Goal: Communication & Community: Share content

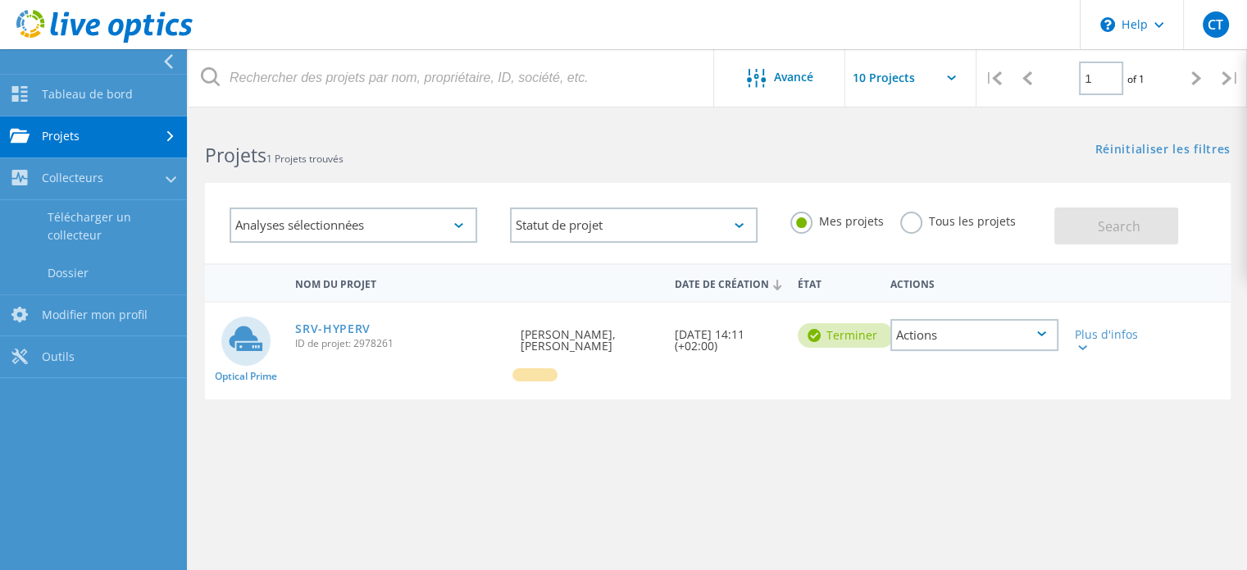
click at [99, 135] on link "Projets" at bounding box center [93, 137] width 187 height 42
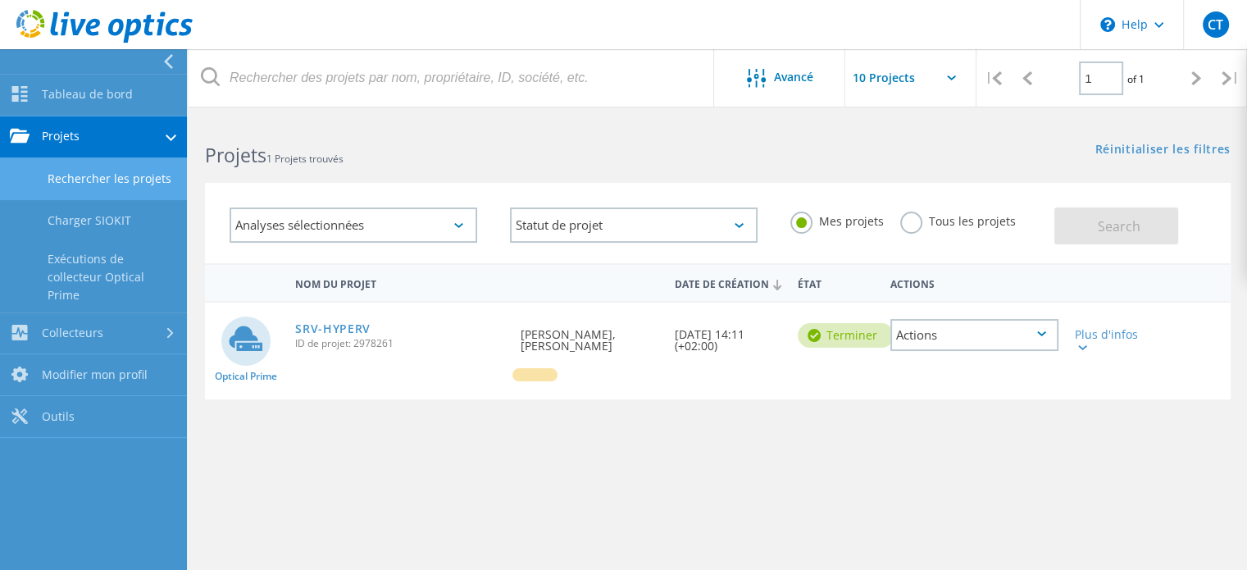
click at [133, 138] on link "Projets" at bounding box center [93, 137] width 187 height 42
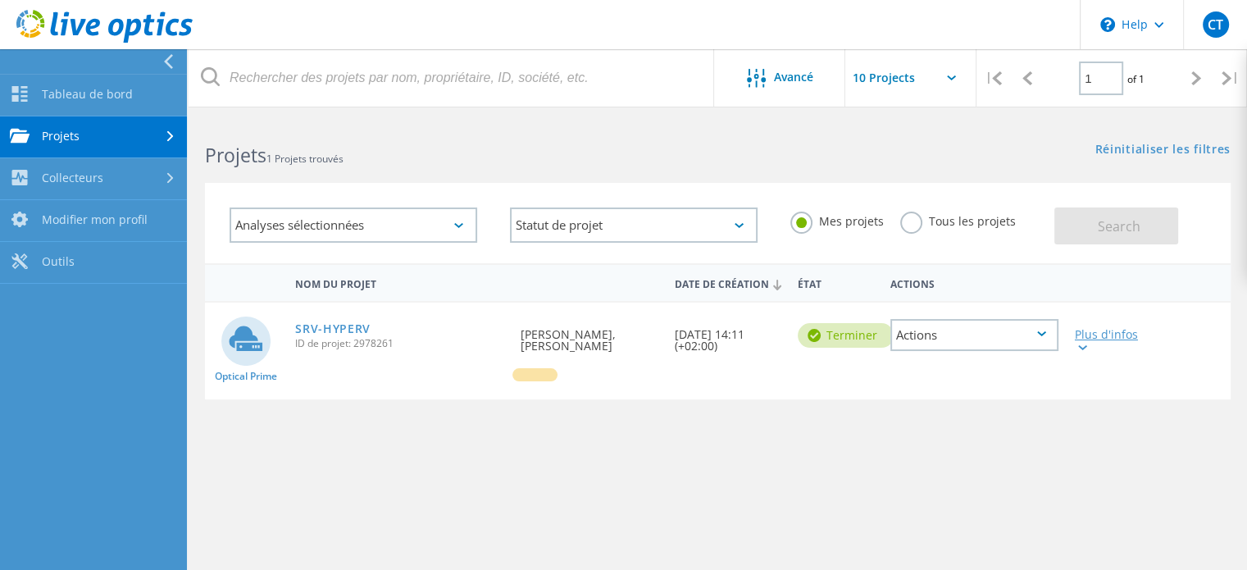
click at [1085, 350] on icon at bounding box center [1082, 347] width 9 height 5
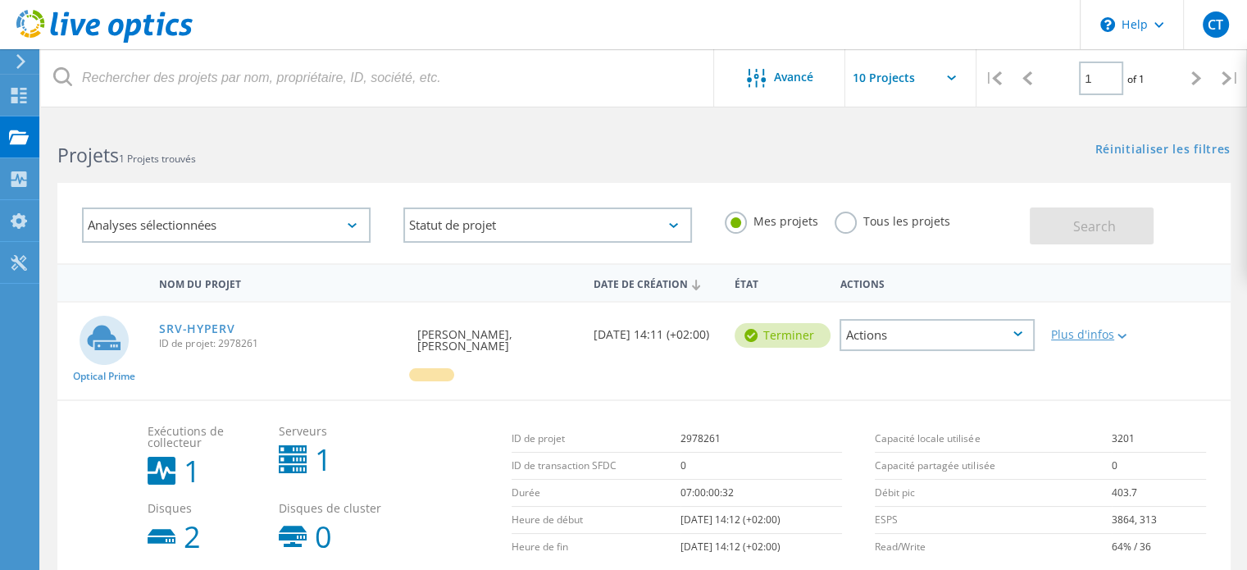
click at [1068, 334] on div "Plus d'infos" at bounding box center [1089, 334] width 77 height 11
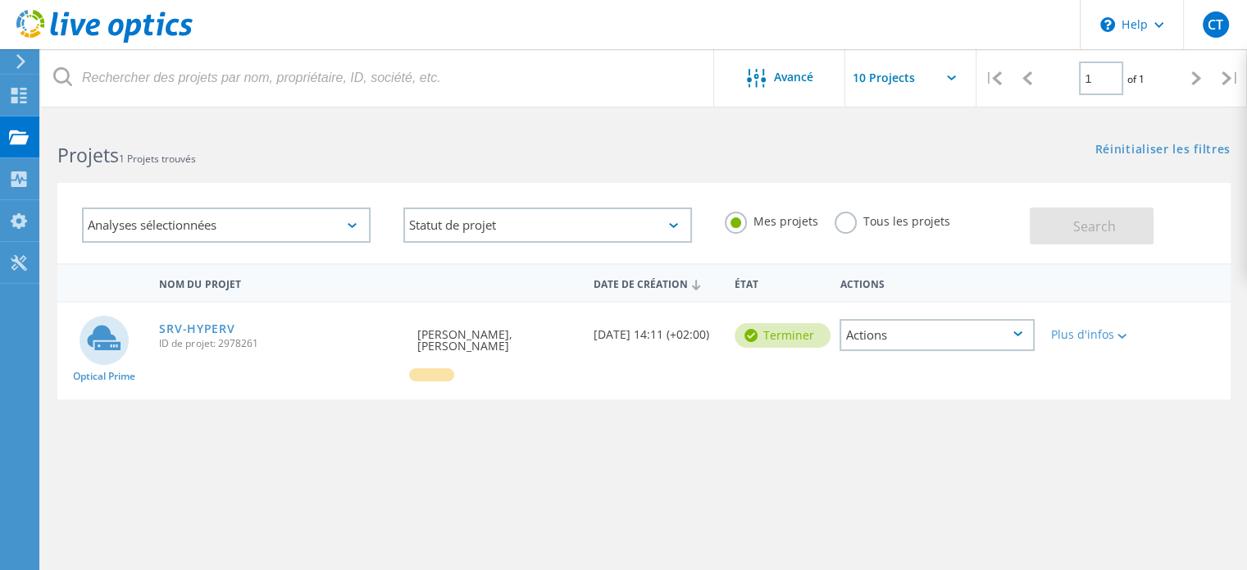
click at [1020, 336] on div "Actions" at bounding box center [936, 335] width 195 height 32
click at [1073, 448] on div "Nom du projet Date de création État Actions Optical Prime SRV-HYPERV ID de proj…" at bounding box center [643, 476] width 1173 height 426
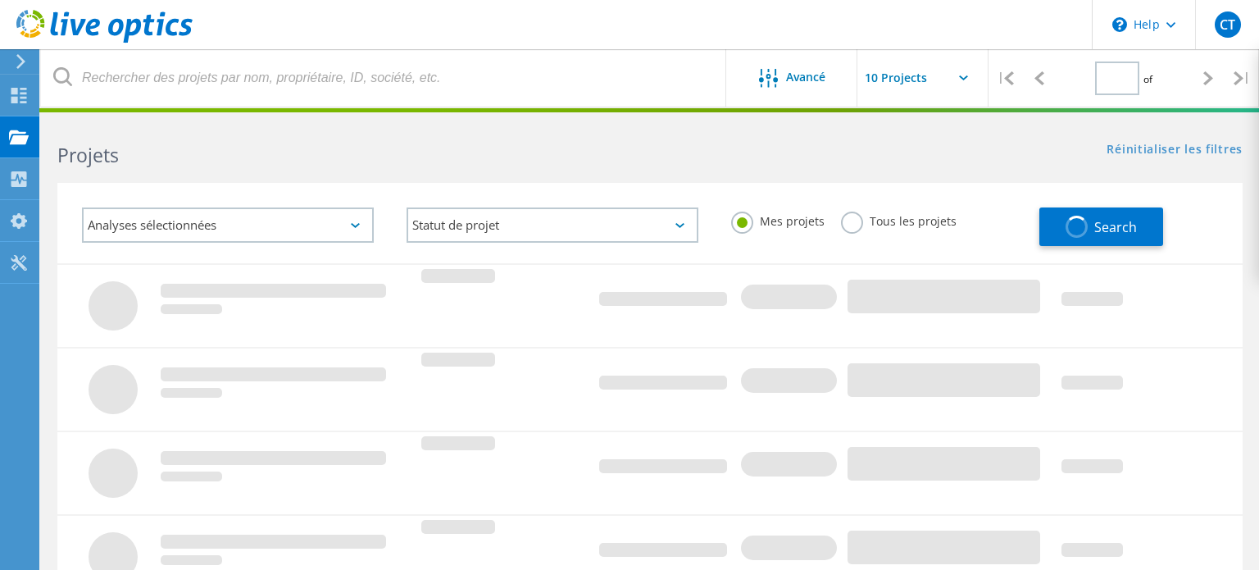
type input "1"
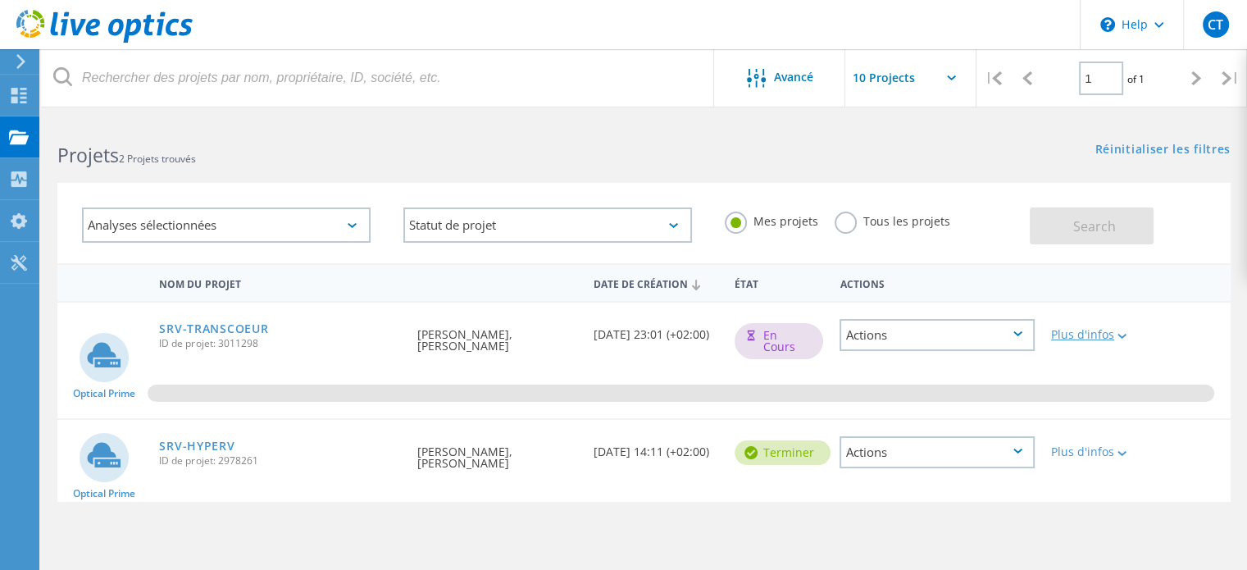
click at [1069, 332] on div "Plus d'infos" at bounding box center [1089, 334] width 77 height 11
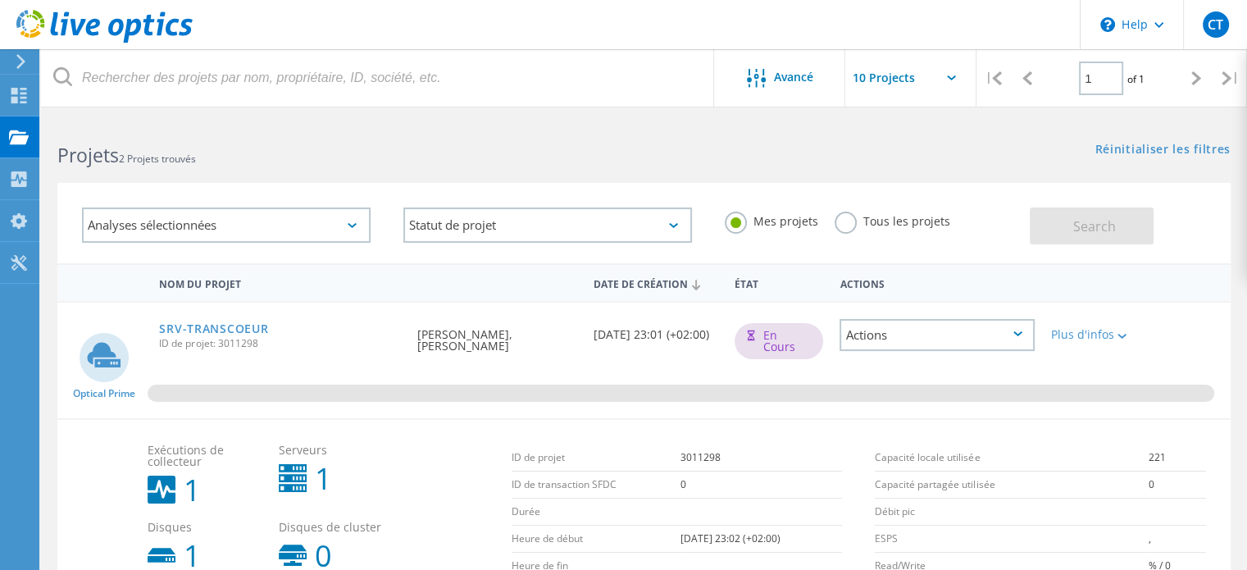
click at [1010, 326] on div "Actions" at bounding box center [936, 335] width 195 height 32
click at [925, 357] on div "Partager" at bounding box center [937, 360] width 192 height 25
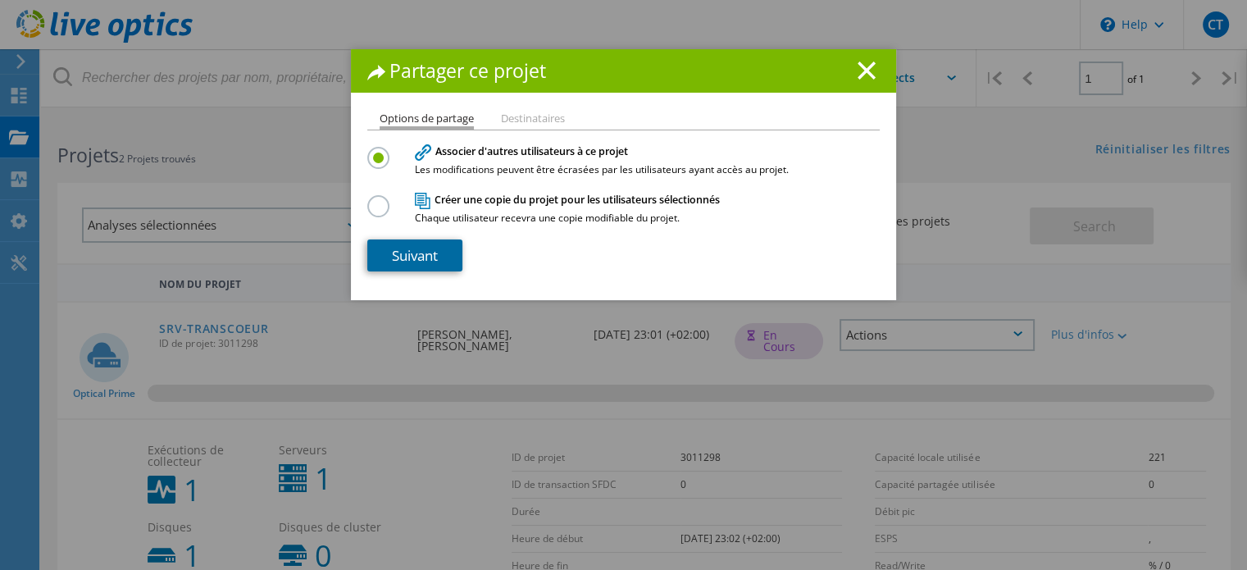
click at [444, 253] on link "Suivant" at bounding box center [414, 255] width 95 height 32
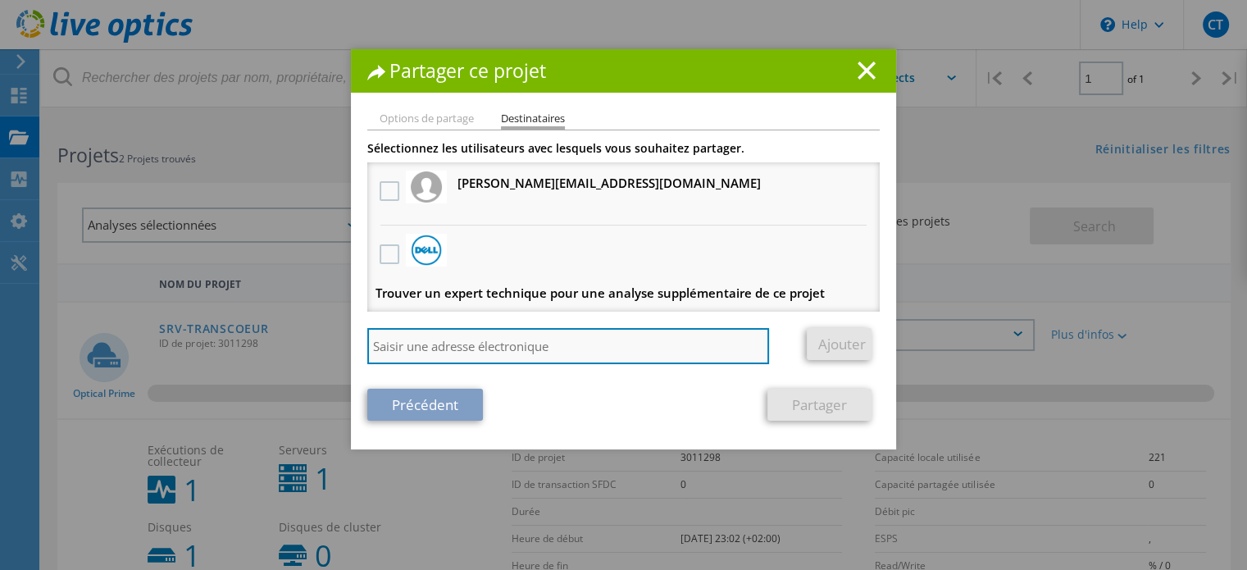
click at [431, 337] on input "search" at bounding box center [568, 346] width 402 height 36
type input "[DEMOGRAPHIC_DATA]"
click at [747, 345] on input "[DEMOGRAPHIC_DATA]" at bounding box center [568, 346] width 402 height 36
click at [639, 336] on input "search" at bounding box center [568, 346] width 402 height 36
paste input "[PERSON_NAME][EMAIL_ADDRESS][DOMAIN_NAME]"
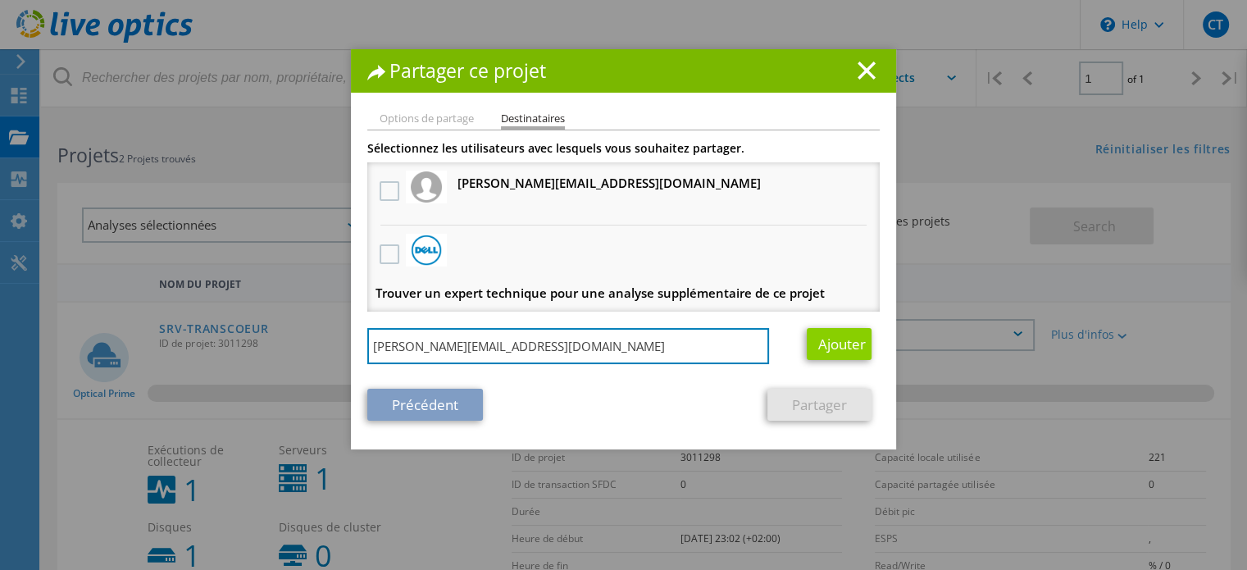
type input "[PERSON_NAME][EMAIL_ADDRESS][DOMAIN_NAME]"
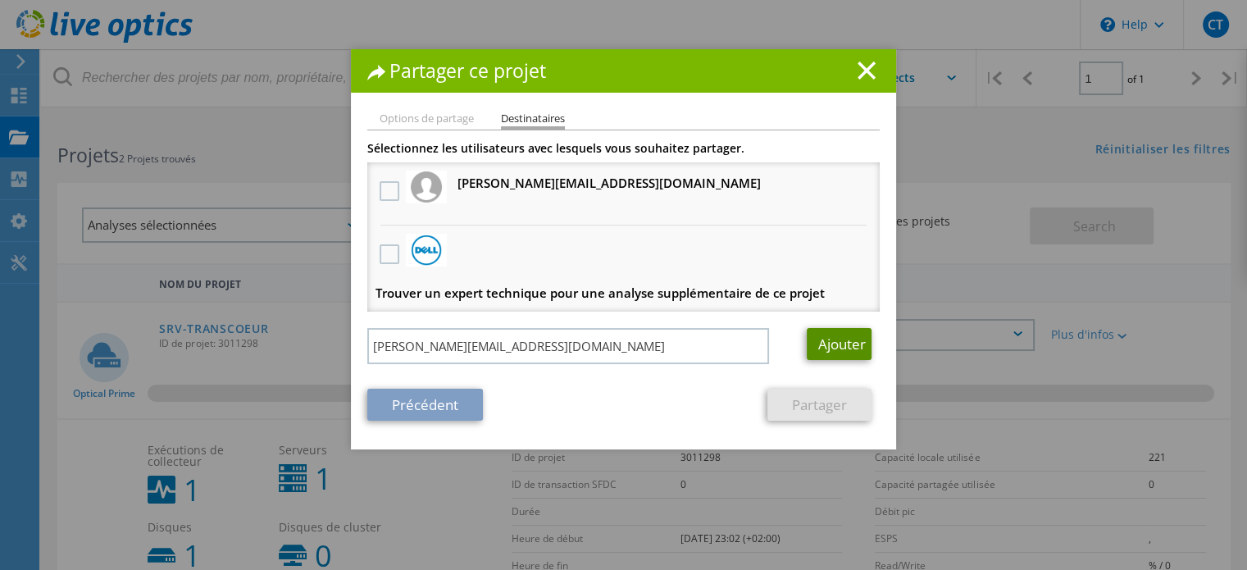
click at [829, 334] on link "Ajouter" at bounding box center [839, 344] width 65 height 32
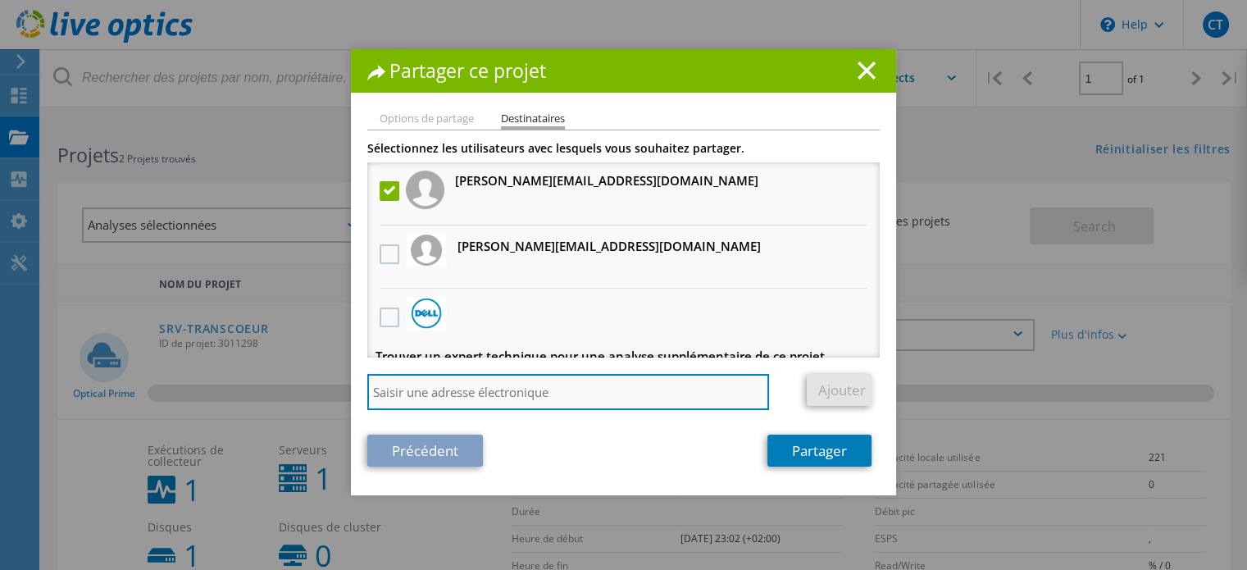
click at [575, 402] on input "search" at bounding box center [568, 392] width 402 height 36
paste input "[PERSON_NAME][EMAIL_ADDRESS][DOMAIN_NAME]"
type input "[PERSON_NAME][EMAIL_ADDRESS][DOMAIN_NAME]"
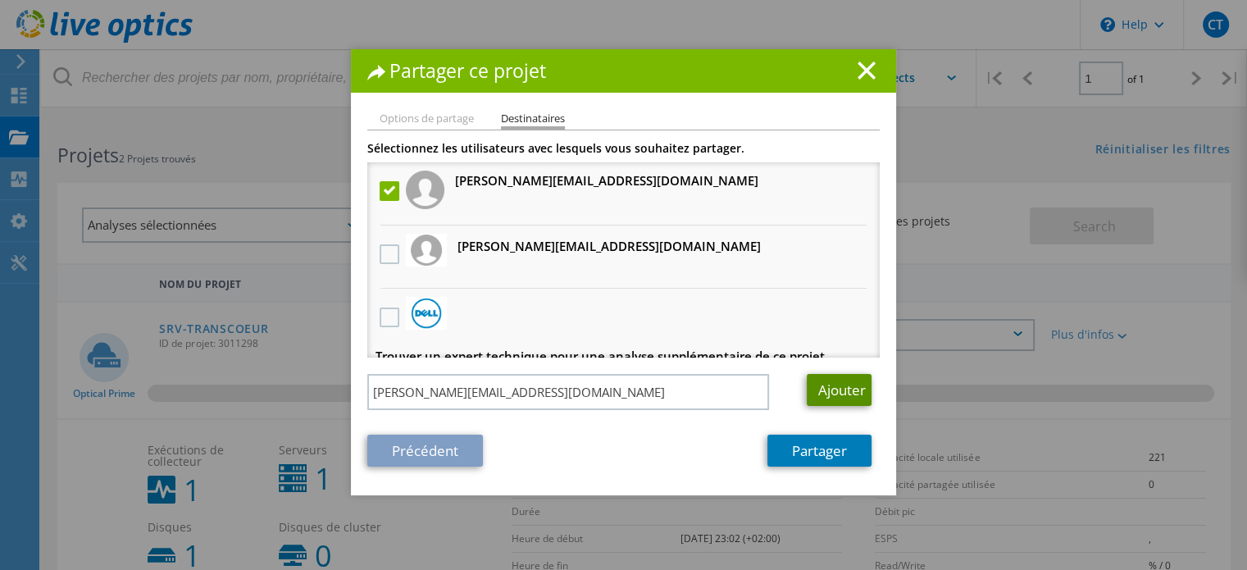
click at [821, 382] on link "Ajouter" at bounding box center [839, 390] width 65 height 32
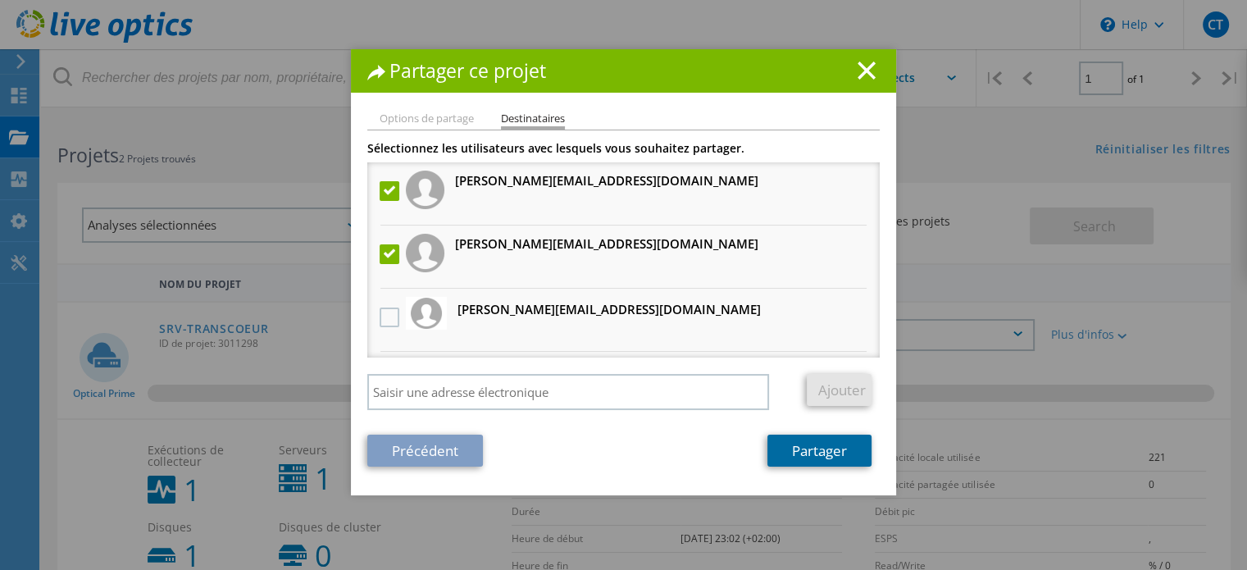
click at [791, 450] on link "Partager" at bounding box center [819, 450] width 104 height 32
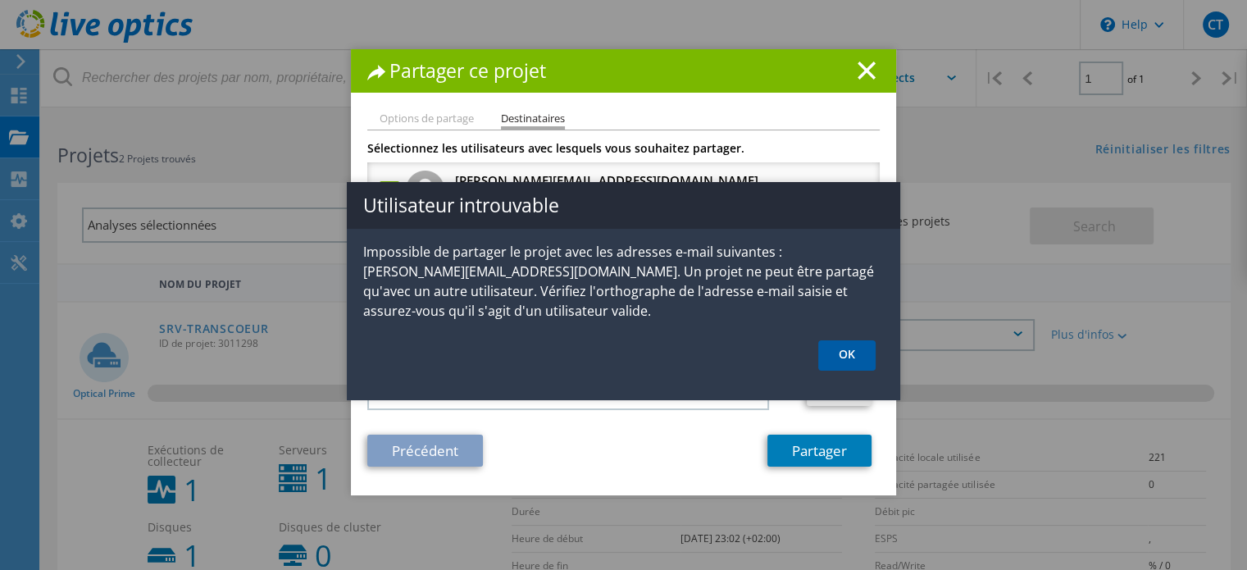
click at [846, 355] on link "OK" at bounding box center [846, 355] width 57 height 30
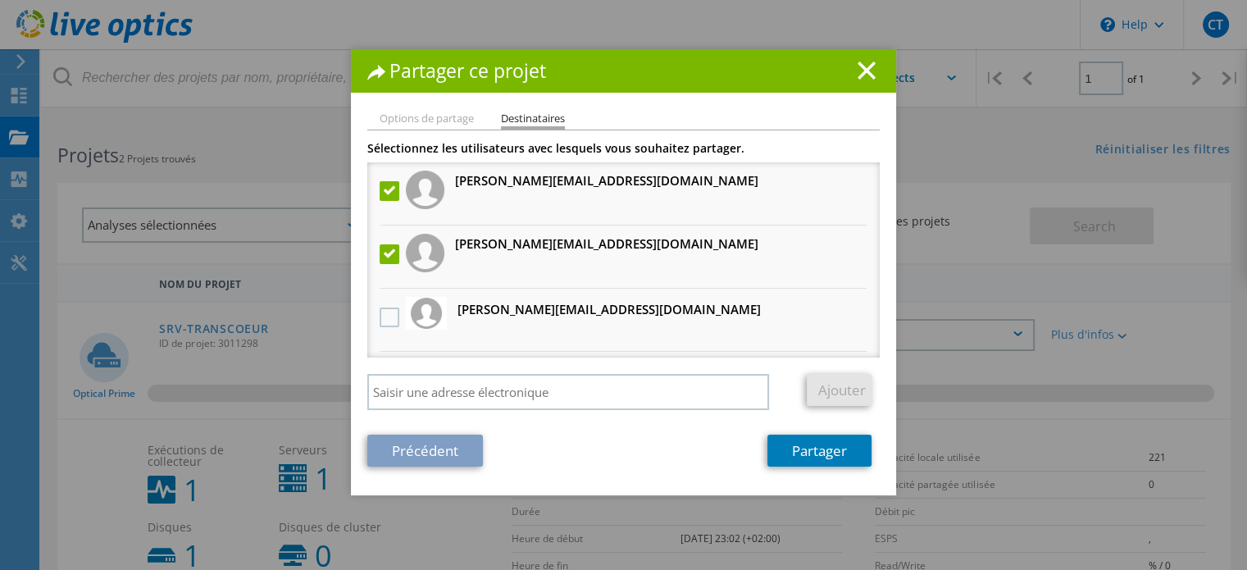
click at [381, 246] on label at bounding box center [391, 254] width 24 height 20
click at [0, 0] on input "checkbox" at bounding box center [0, 0] width 0 height 0
click at [809, 452] on link "Partager" at bounding box center [819, 450] width 104 height 32
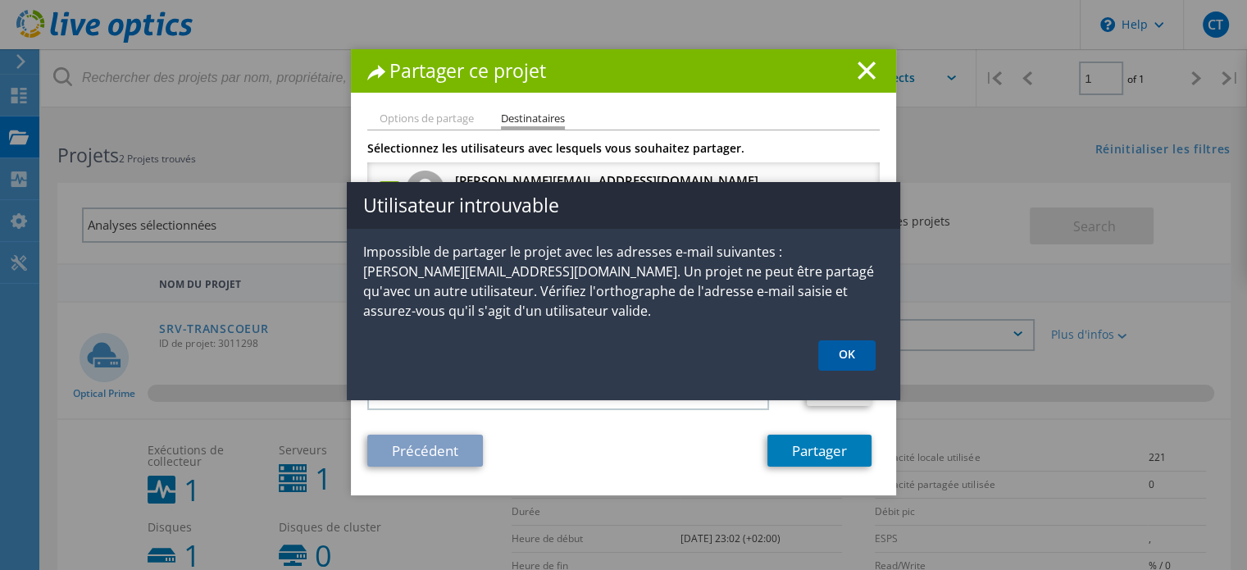
click at [858, 356] on link "OK" at bounding box center [846, 355] width 57 height 30
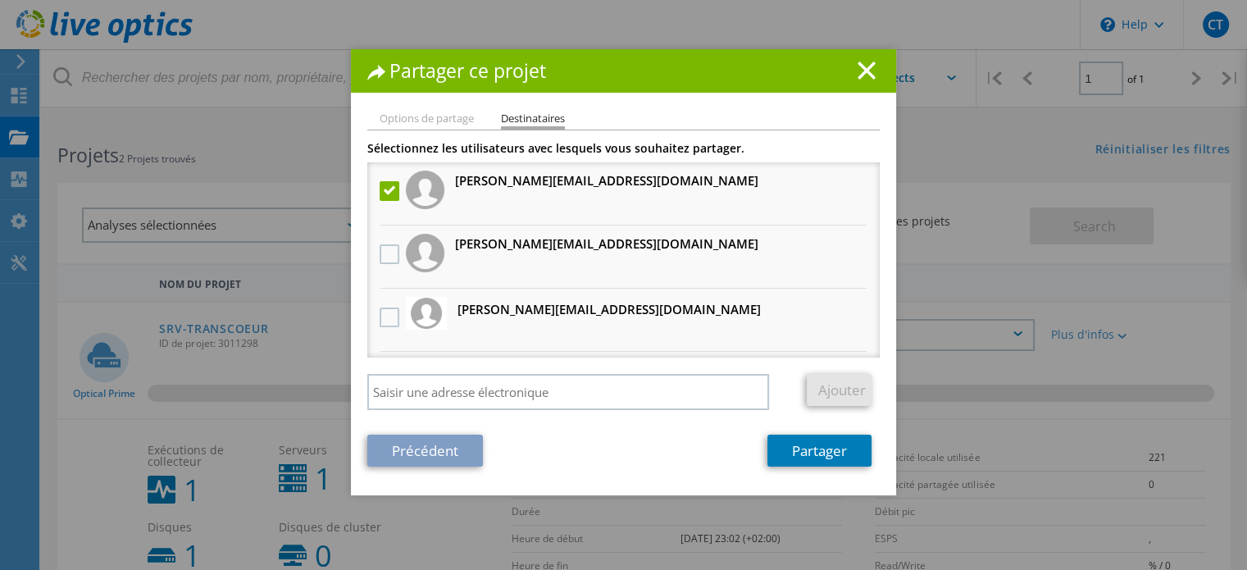
click at [387, 196] on label at bounding box center [391, 191] width 24 height 20
click at [0, 0] on input "checkbox" at bounding box center [0, 0] width 0 height 0
click at [382, 250] on label at bounding box center [391, 254] width 24 height 20
click at [0, 0] on input "checkbox" at bounding box center [0, 0] width 0 height 0
click at [787, 443] on link "Partager" at bounding box center [819, 450] width 104 height 32
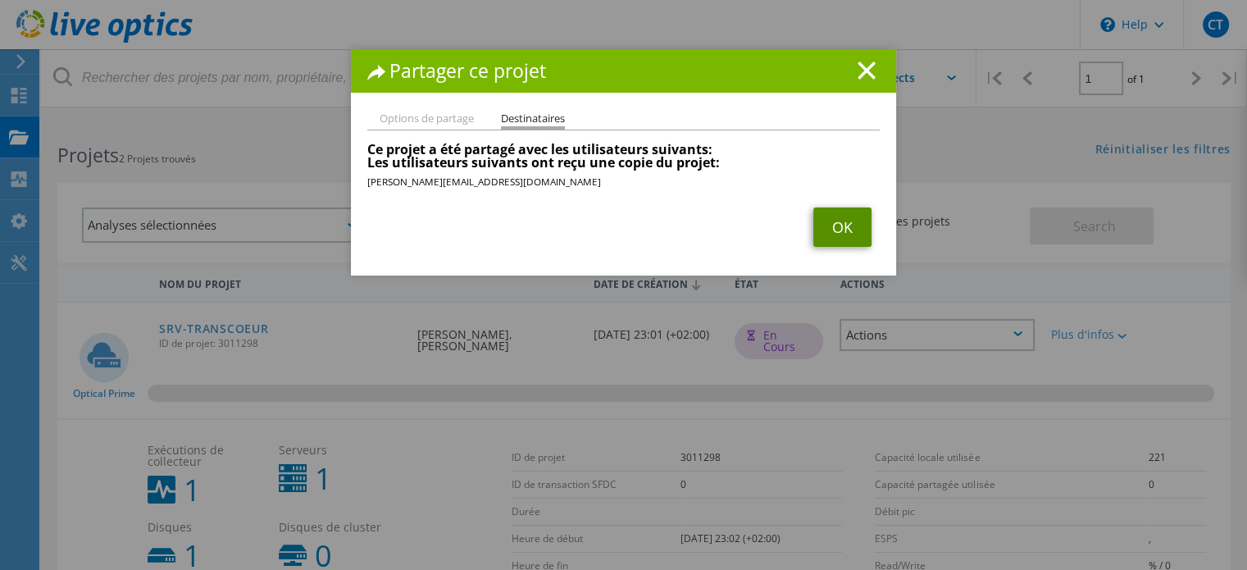
click at [830, 242] on link "OK" at bounding box center [842, 226] width 58 height 39
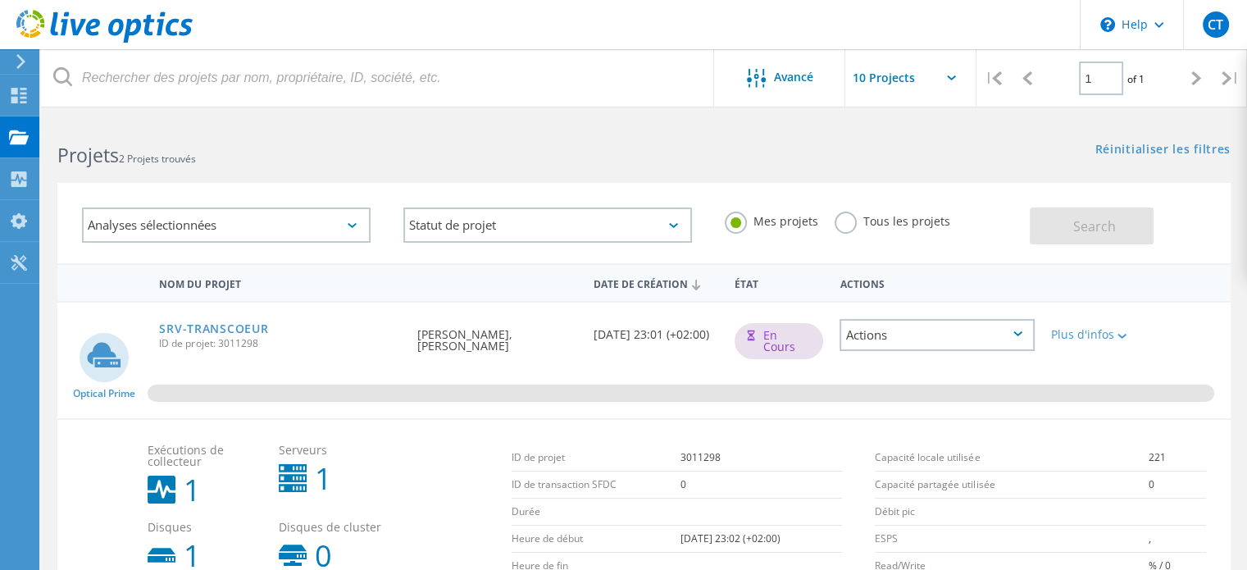
click at [1102, 343] on div "Plus d'infos" at bounding box center [1089, 329] width 93 height 54
click at [1125, 335] on icon at bounding box center [1121, 336] width 9 height 5
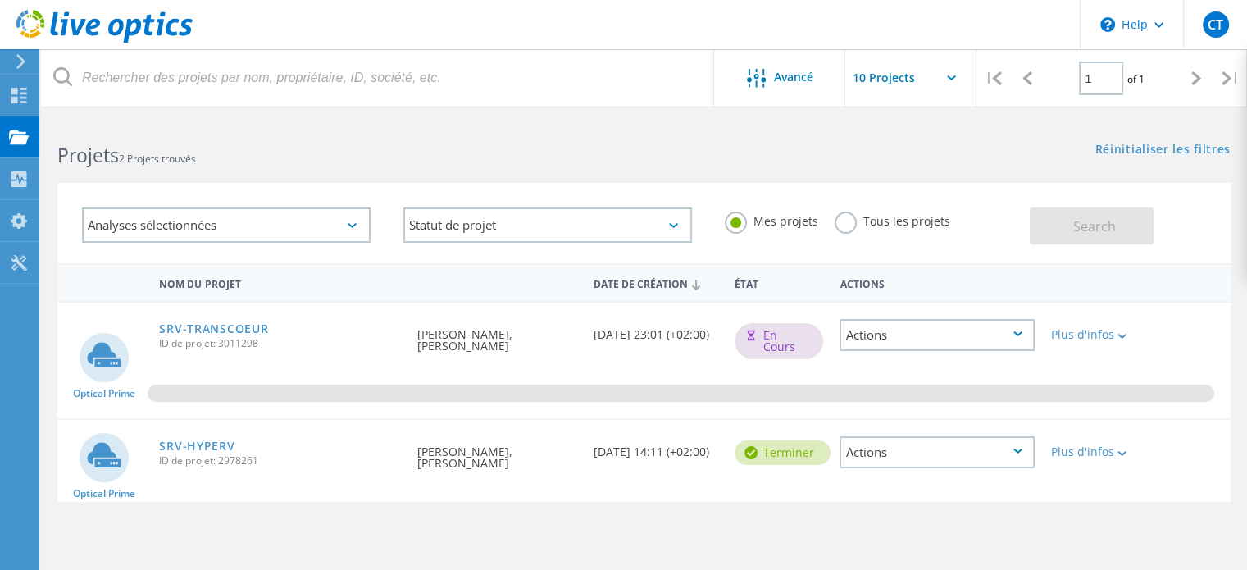
click at [902, 331] on div "Actions" at bounding box center [936, 335] width 195 height 32
click at [905, 360] on div "Partager" at bounding box center [937, 360] width 192 height 25
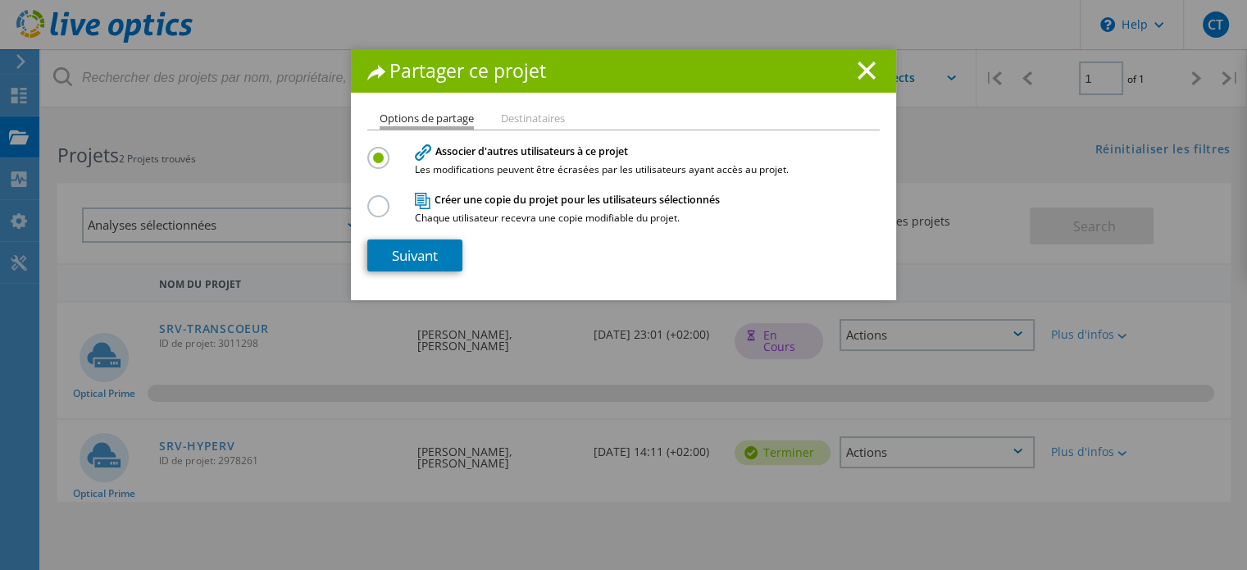
click at [475, 202] on h4 "Créer une copie du projet pour les utilisateurs sélectionnés Chaque utilisateur…" at bounding box center [620, 208] width 410 height 30
click at [403, 240] on link "Suivant" at bounding box center [414, 255] width 95 height 32
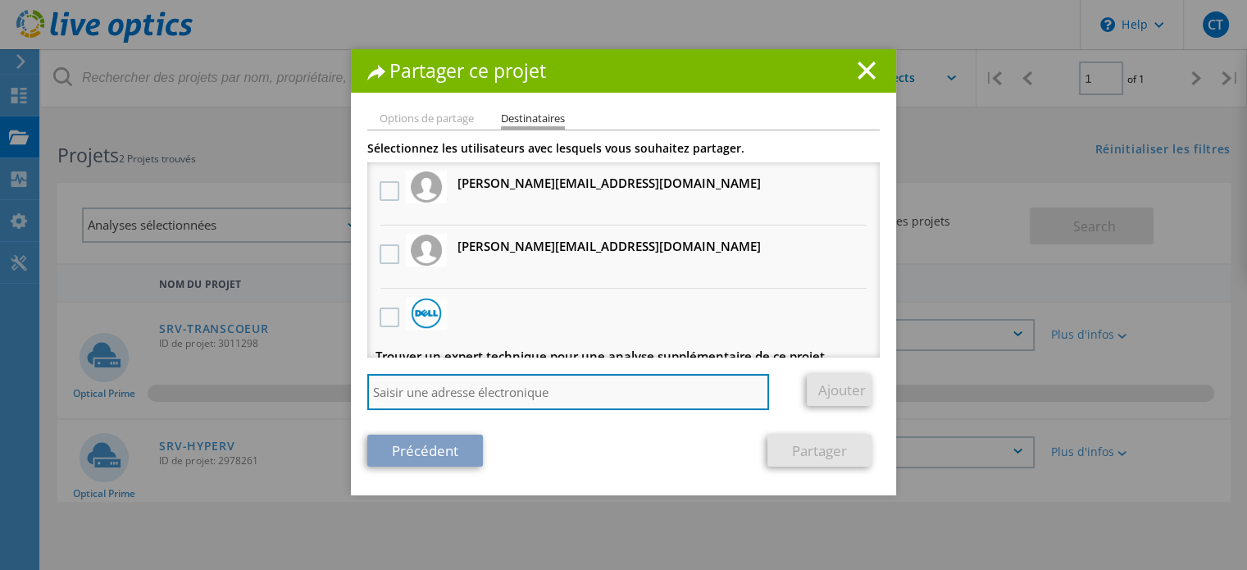
click at [485, 386] on input "search" at bounding box center [568, 392] width 402 height 36
paste input "[PERSON_NAME][EMAIL_ADDRESS][DOMAIN_NAME]"
type input "[PERSON_NAME][EMAIL_ADDRESS][DOMAIN_NAME]"
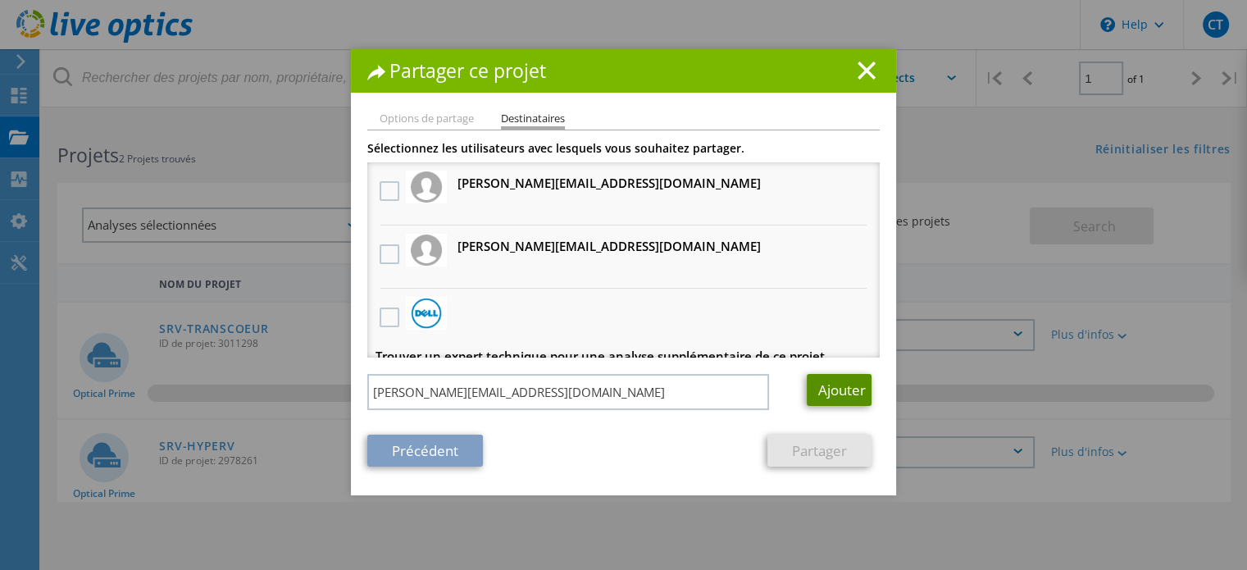
click at [825, 383] on link "Ajouter" at bounding box center [839, 390] width 65 height 32
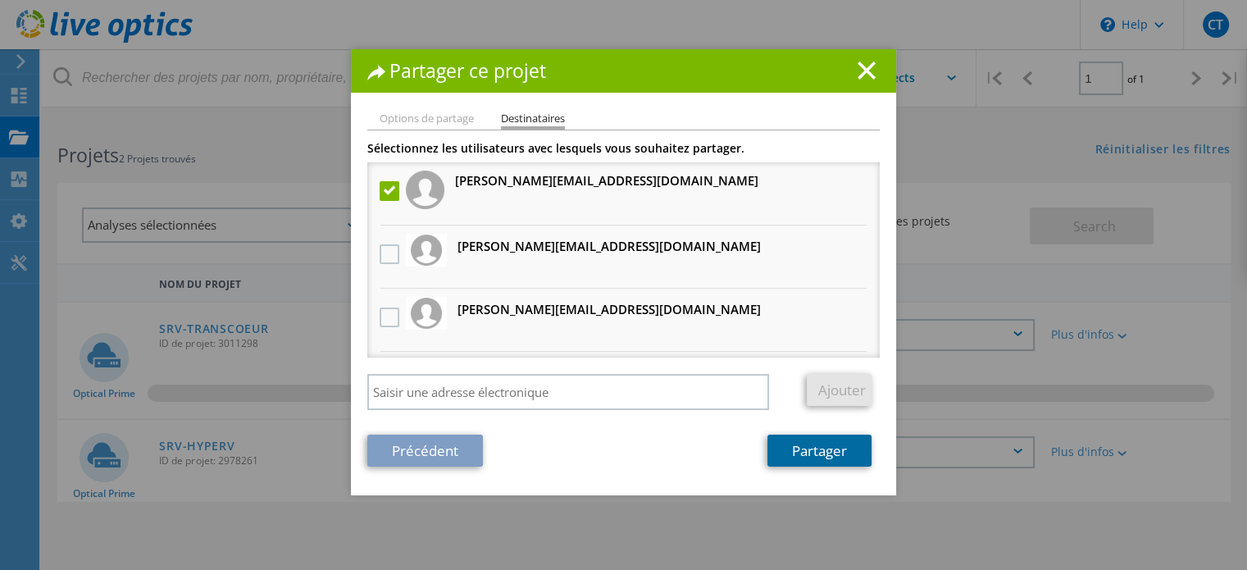
click at [785, 448] on link "Partager" at bounding box center [819, 450] width 104 height 32
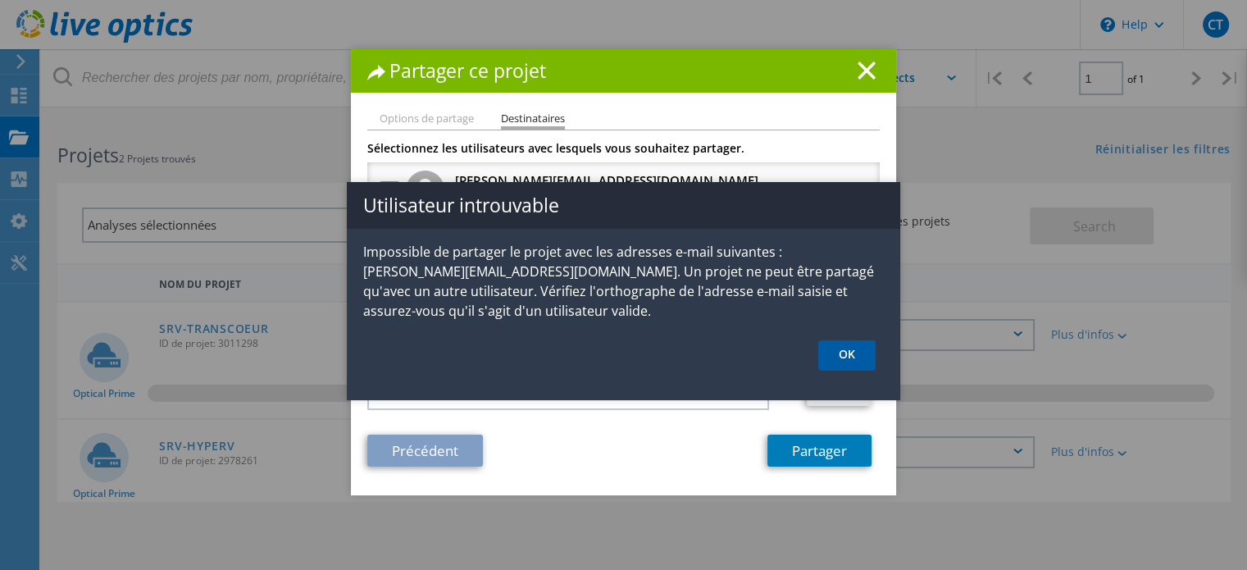
click at [852, 353] on link "OK" at bounding box center [846, 355] width 57 height 30
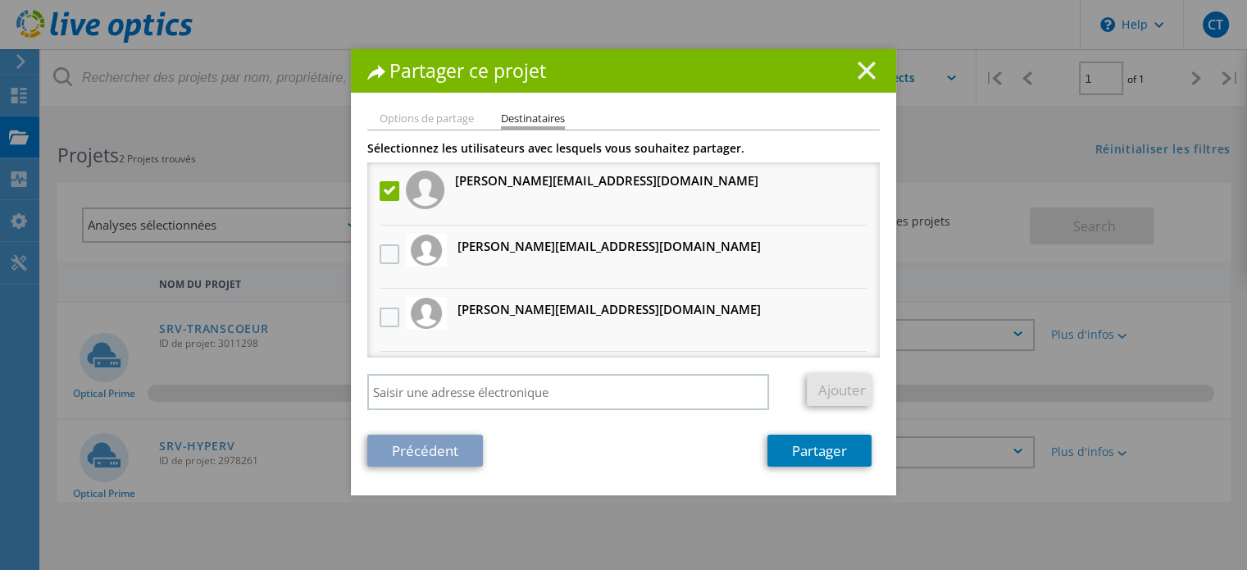
click at [861, 68] on line at bounding box center [866, 70] width 16 height 16
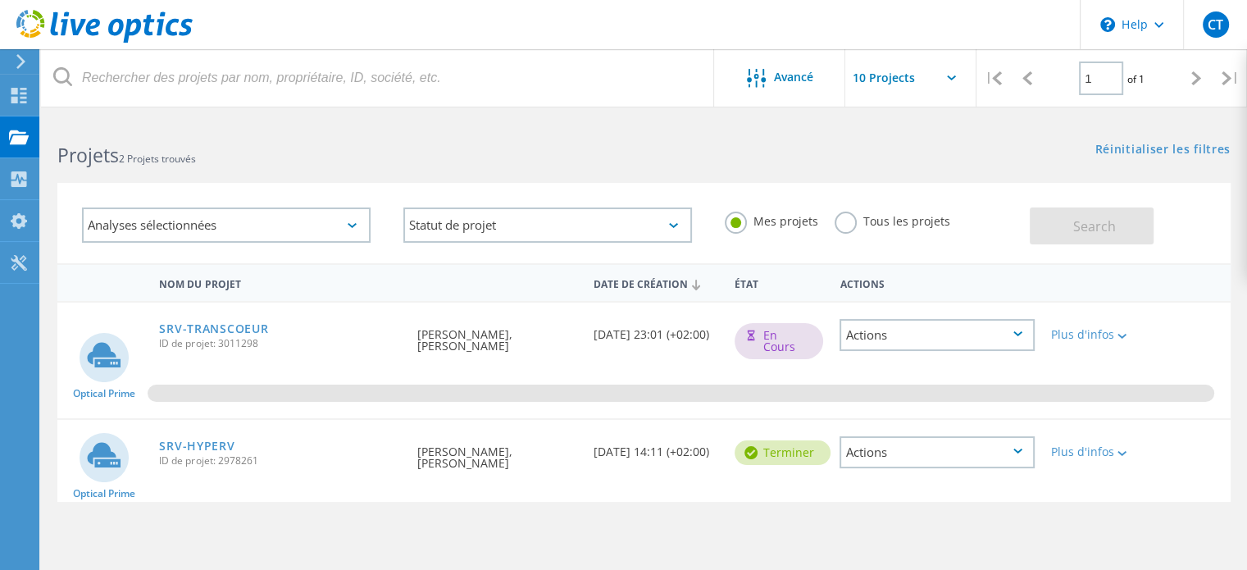
click at [908, 348] on div "Actions" at bounding box center [936, 335] width 195 height 32
click at [895, 357] on div "Partager" at bounding box center [937, 360] width 192 height 25
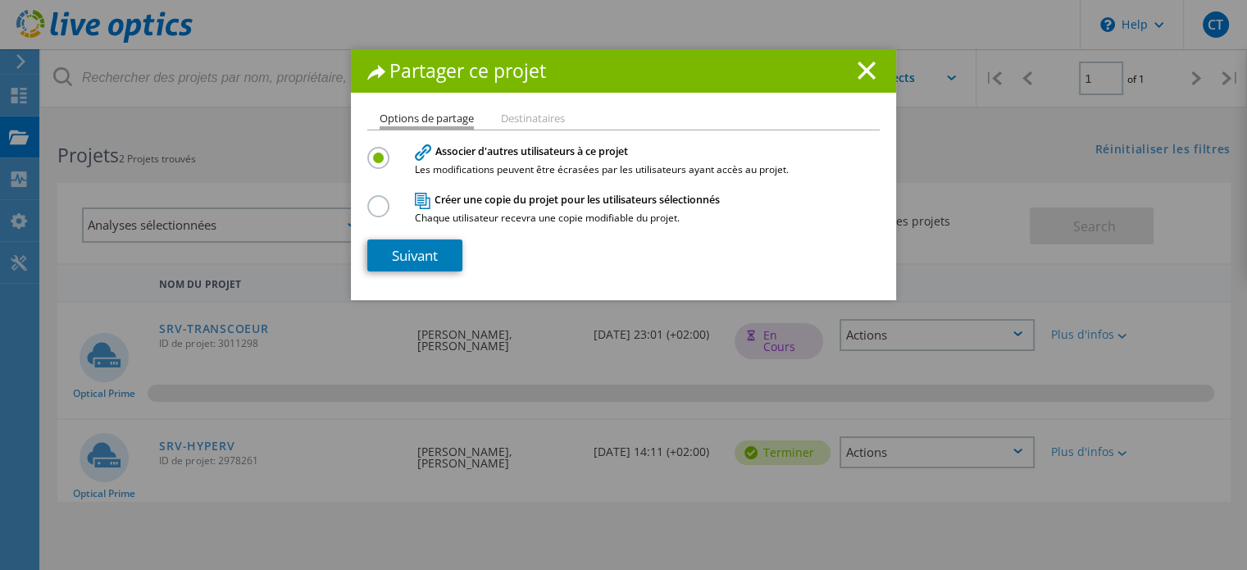
click at [377, 199] on label at bounding box center [381, 197] width 29 height 4
click at [0, 0] on input "radio" at bounding box center [0, 0] width 0 height 0
click at [411, 251] on link "Suivant" at bounding box center [414, 255] width 95 height 32
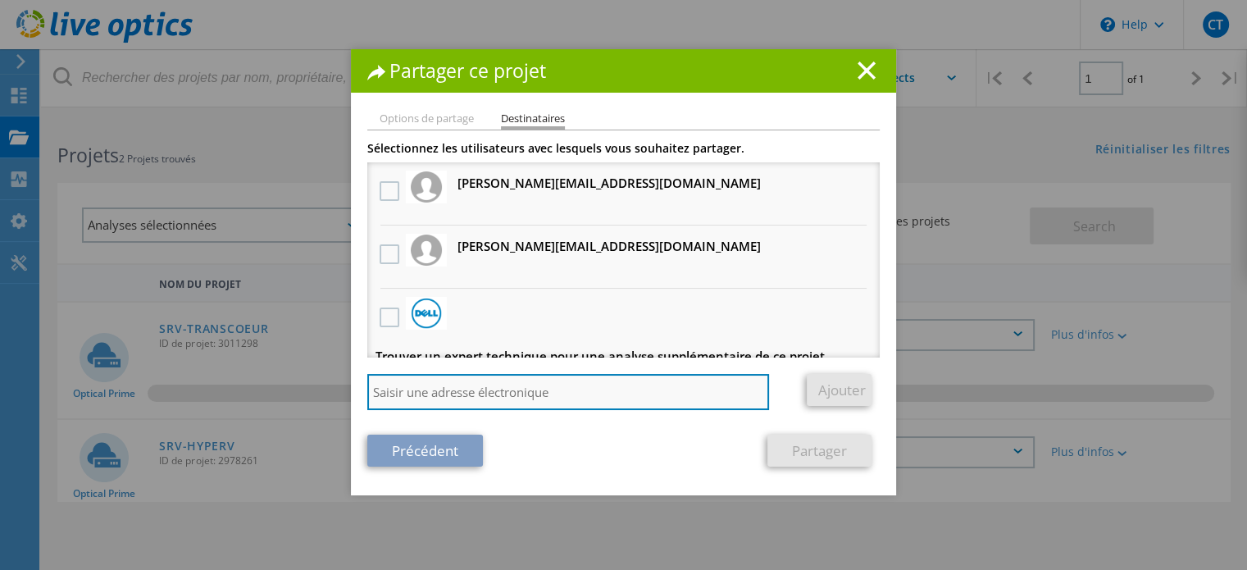
click at [504, 379] on input "search" at bounding box center [568, 392] width 402 height 36
paste input "[PERSON_NAME][EMAIL_ADDRESS][DOMAIN_NAME]"
type input "[PERSON_NAME][EMAIL_ADDRESS][DOMAIN_NAME]"
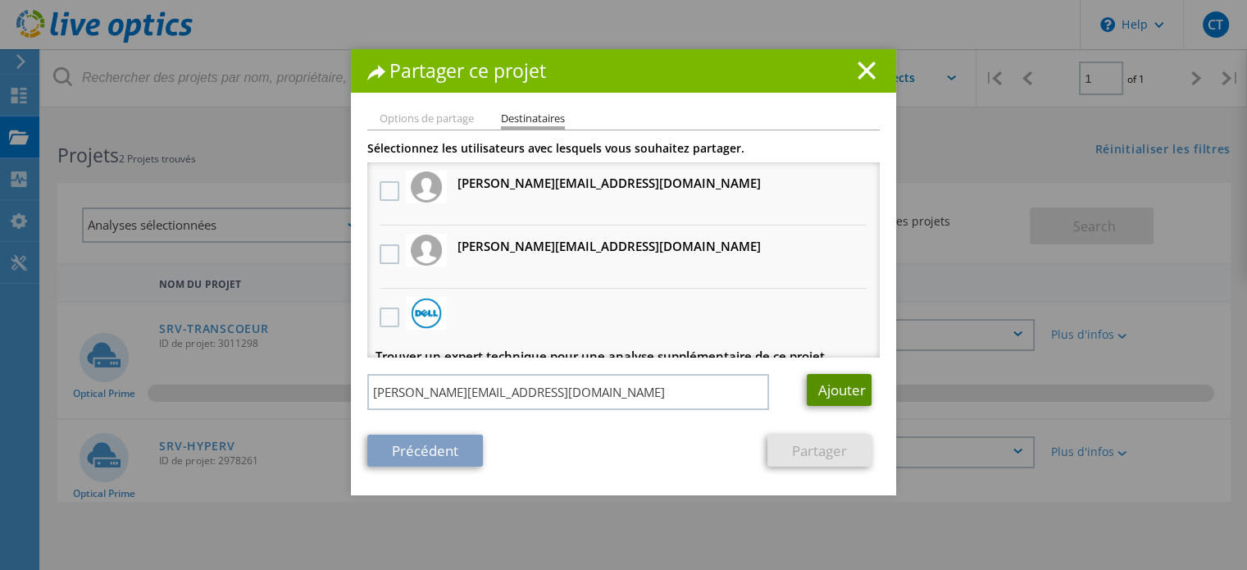
click at [842, 389] on link "Ajouter" at bounding box center [839, 390] width 65 height 32
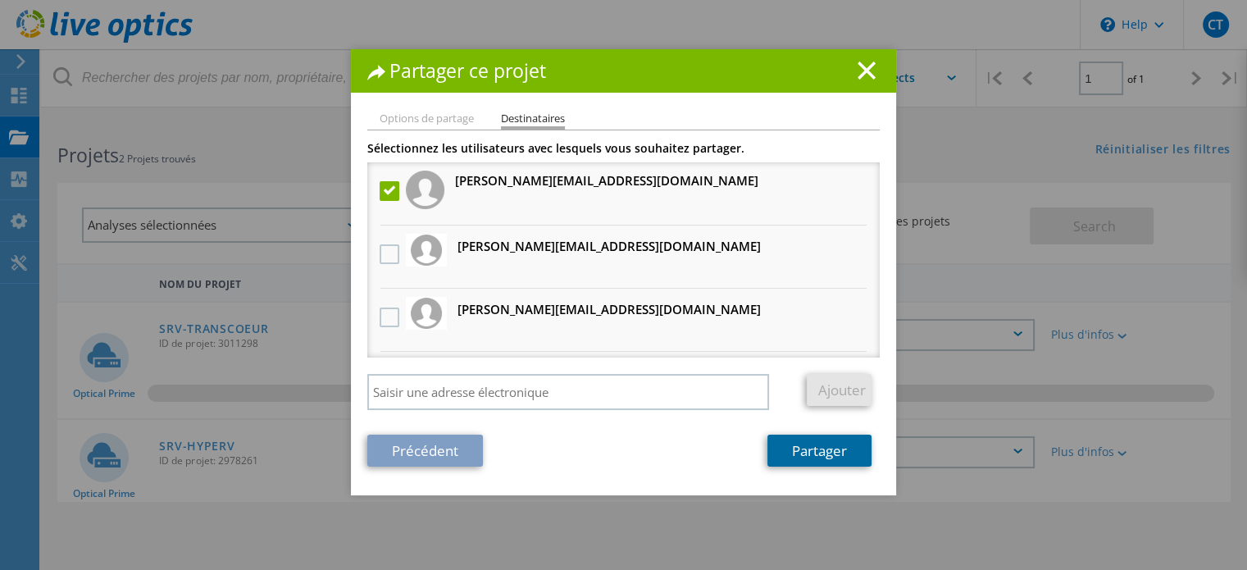
click at [826, 444] on link "Partager" at bounding box center [819, 450] width 104 height 32
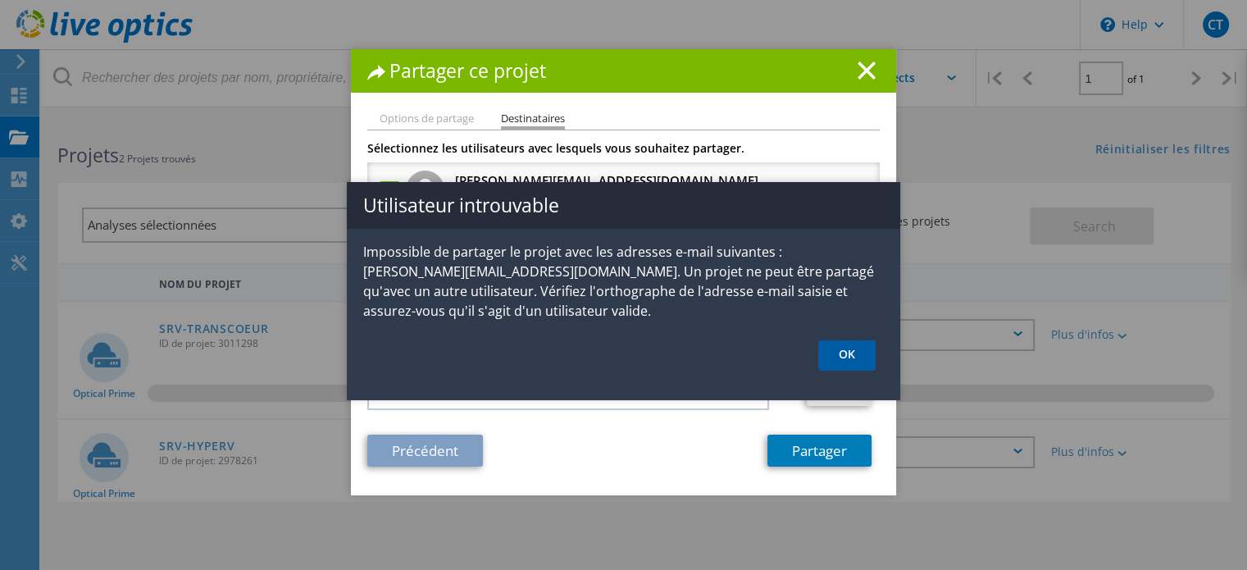
click at [825, 353] on link "OK" at bounding box center [846, 355] width 57 height 30
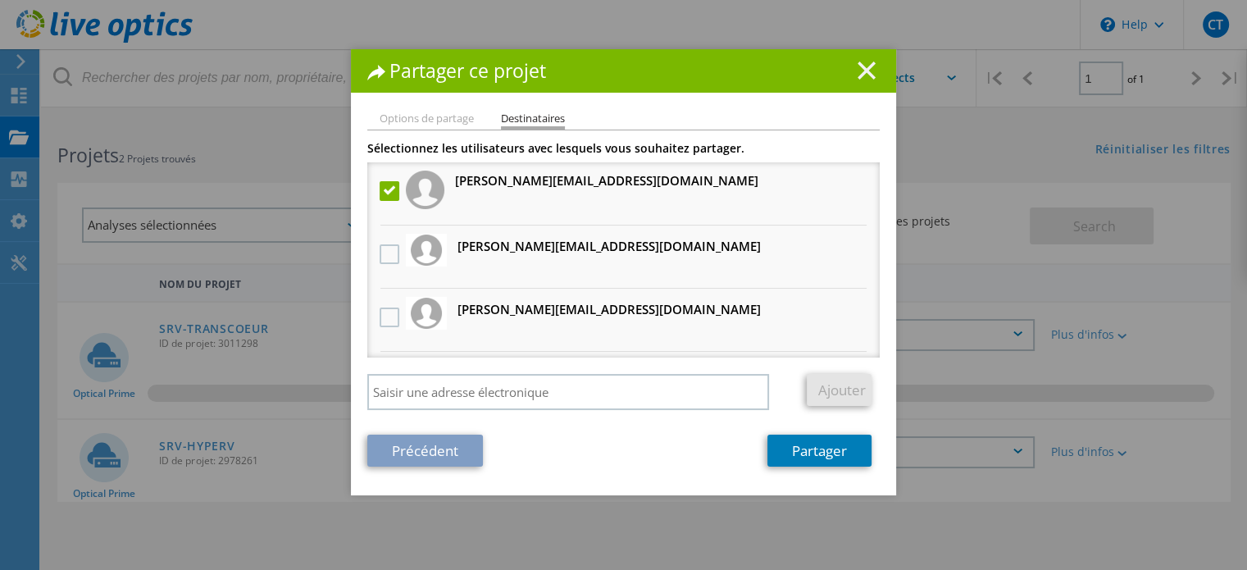
click at [859, 71] on line at bounding box center [866, 70] width 16 height 16
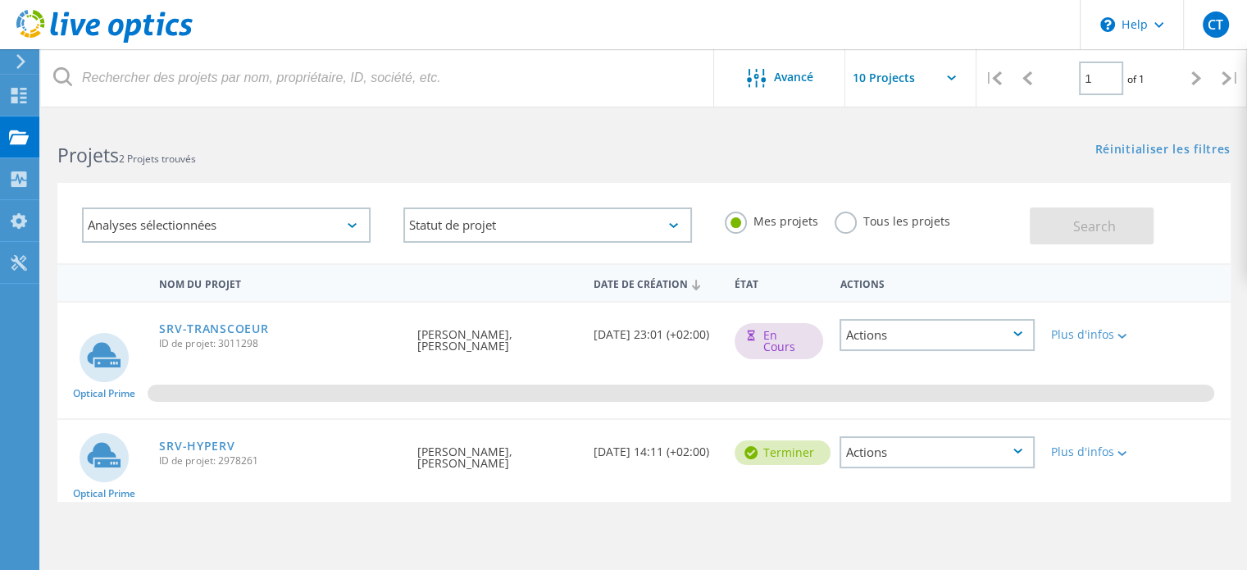
click at [886, 343] on div "Actions" at bounding box center [936, 335] width 195 height 32
click at [878, 360] on div "Partager" at bounding box center [937, 360] width 192 height 25
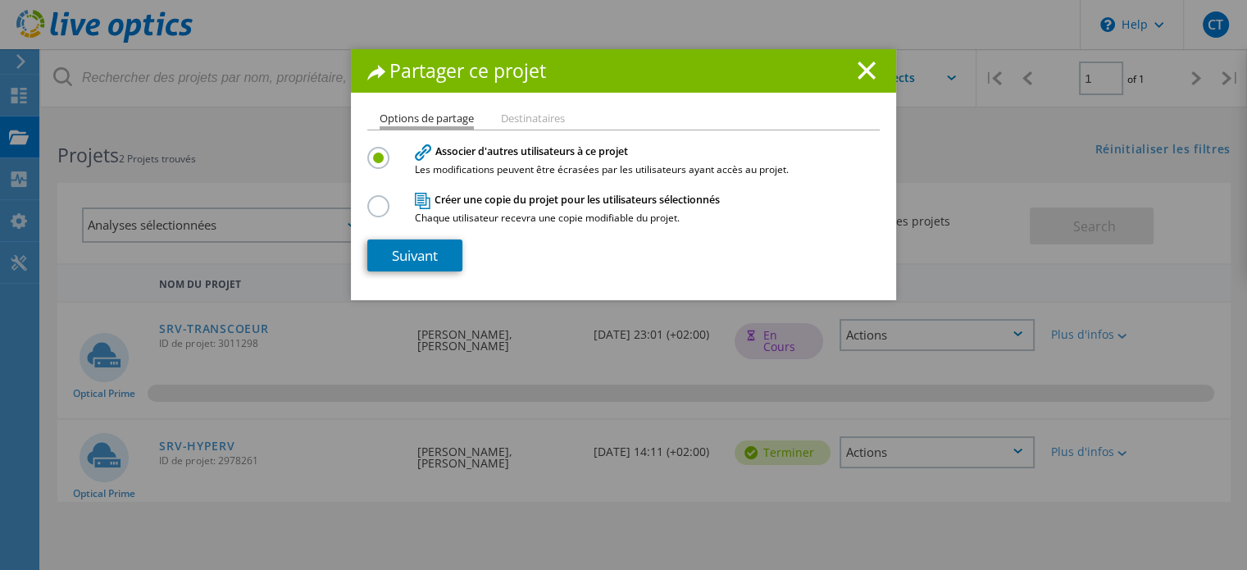
click at [411, 275] on div "Options de partage Destinataires Associer d'autres utilisateurs à ce projet Les…" at bounding box center [623, 206] width 545 height 187
click at [443, 245] on link "Suivant" at bounding box center [414, 255] width 95 height 32
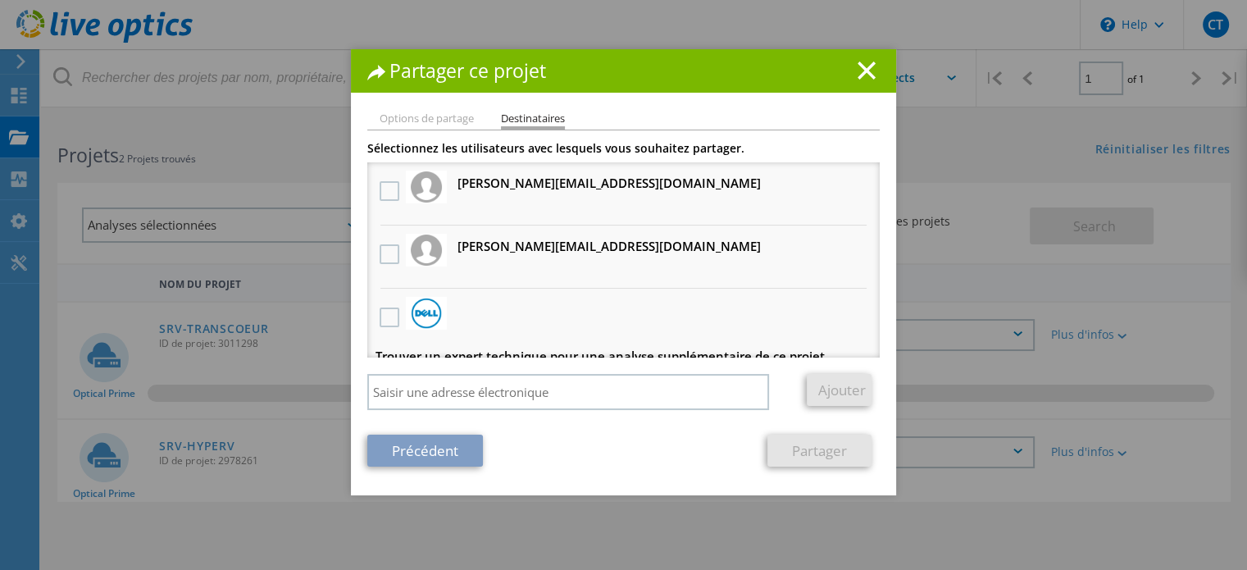
click at [457, 243] on h3 "[PERSON_NAME][EMAIL_ADDRESS][DOMAIN_NAME] Recevra une copie anonyme" at bounding box center [608, 246] width 303 height 20
click at [379, 260] on label at bounding box center [391, 254] width 24 height 20
click at [0, 0] on input "checkbox" at bounding box center [0, 0] width 0 height 0
click at [773, 445] on link "Partager" at bounding box center [819, 450] width 104 height 32
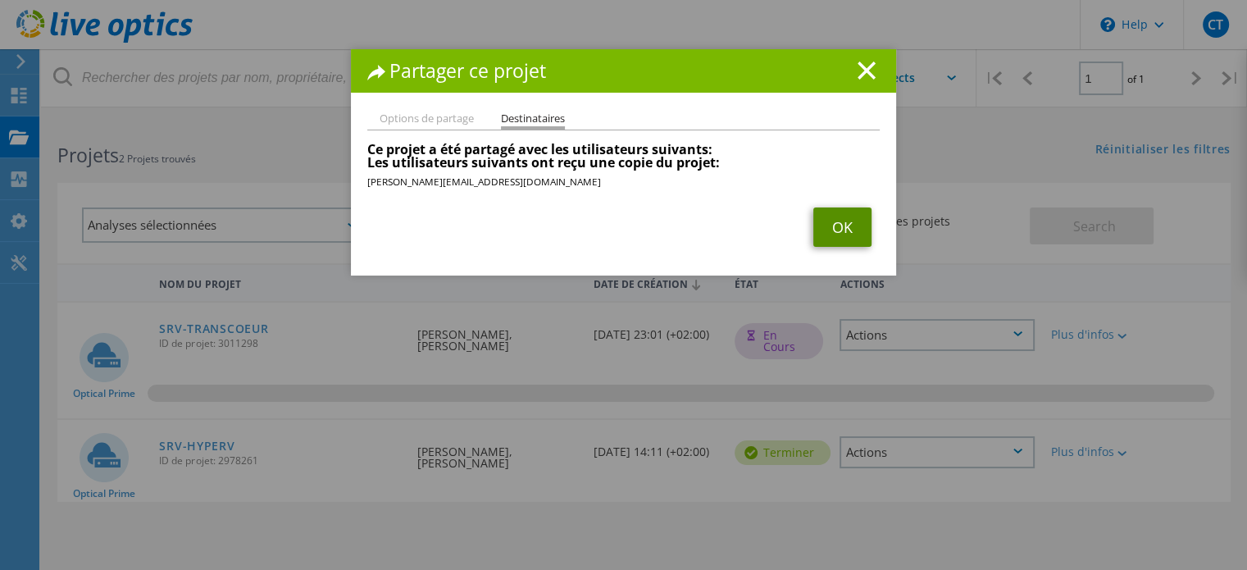
click at [844, 230] on link "OK" at bounding box center [842, 226] width 58 height 39
